Goal: Transaction & Acquisition: Purchase product/service

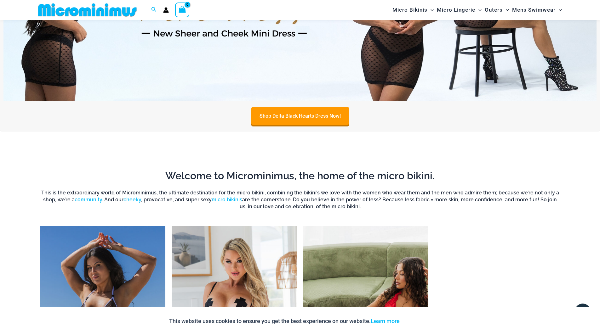
scroll to position [499, 0]
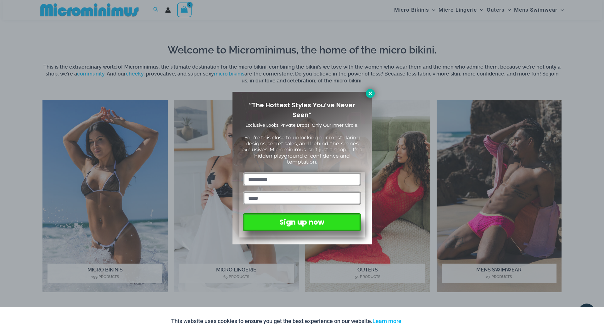
click at [369, 90] on button at bounding box center [370, 93] width 9 height 9
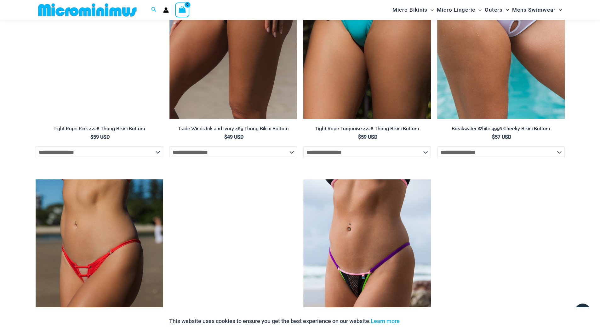
scroll to position [2136, 0]
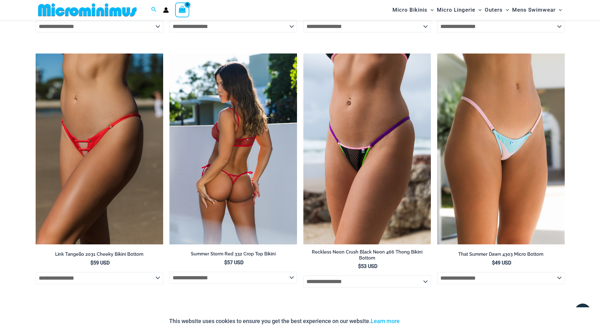
click at [221, 155] on img at bounding box center [233, 149] width 128 height 191
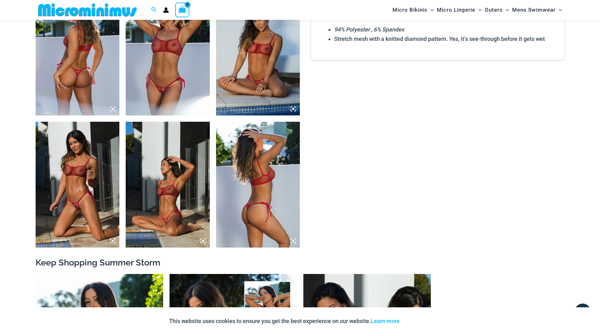
scroll to position [597, 0]
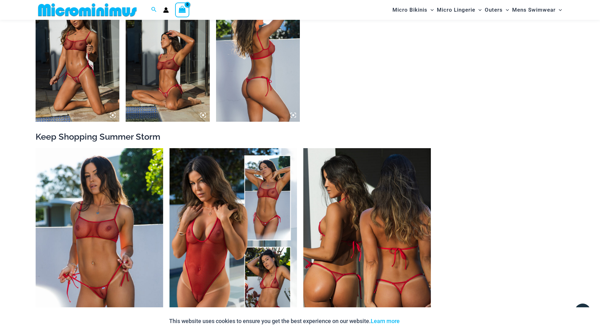
click at [345, 253] on img at bounding box center [367, 243] width 128 height 191
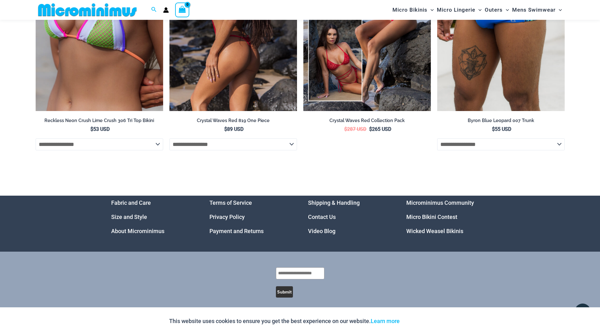
scroll to position [2498, 0]
